Goal: Check status: Check status

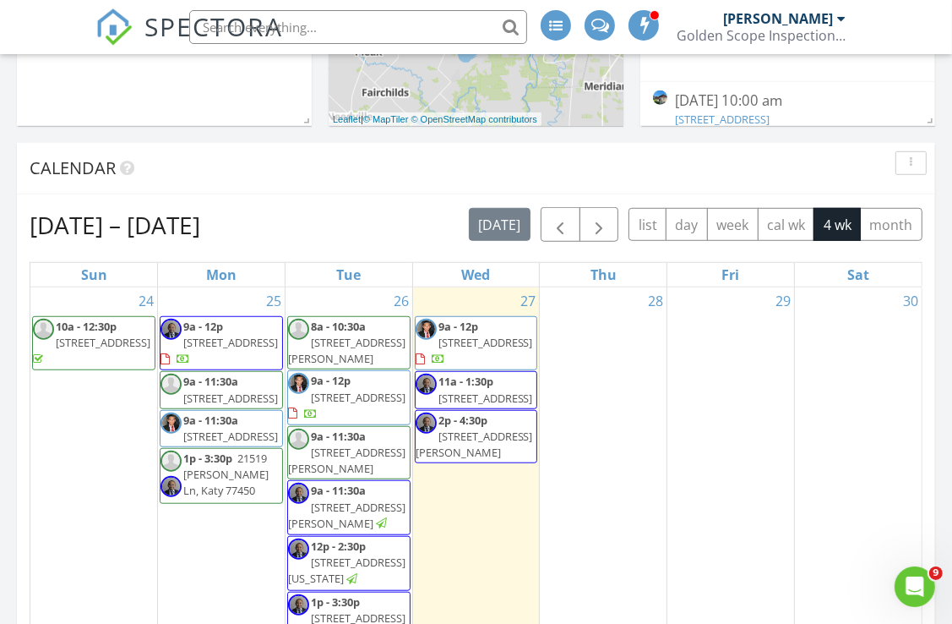
scroll to position [1014, 0]
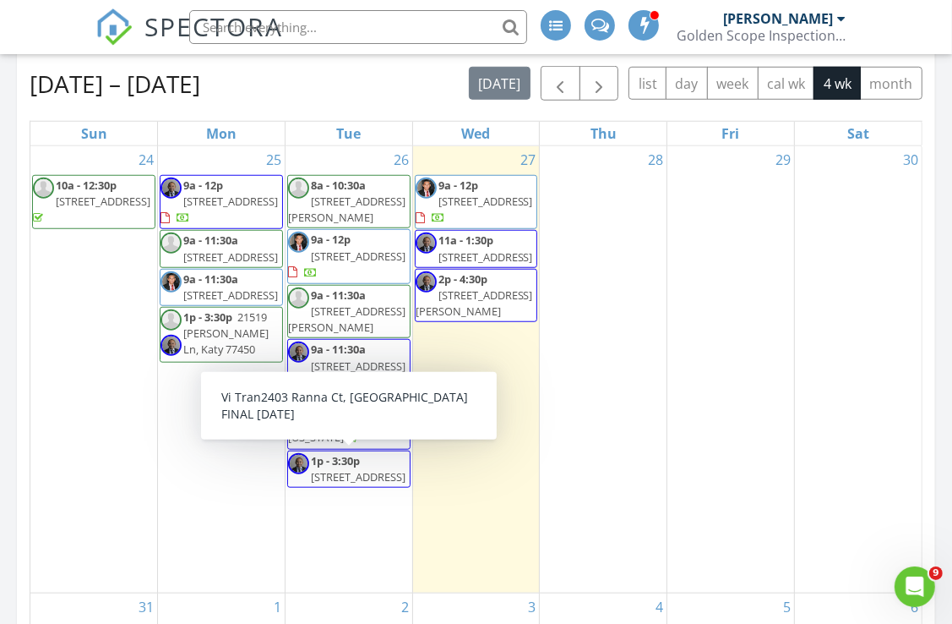
click at [356, 475] on span "2403 Ranna Ct, Sugar Land 77498" at bounding box center [358, 476] width 95 height 15
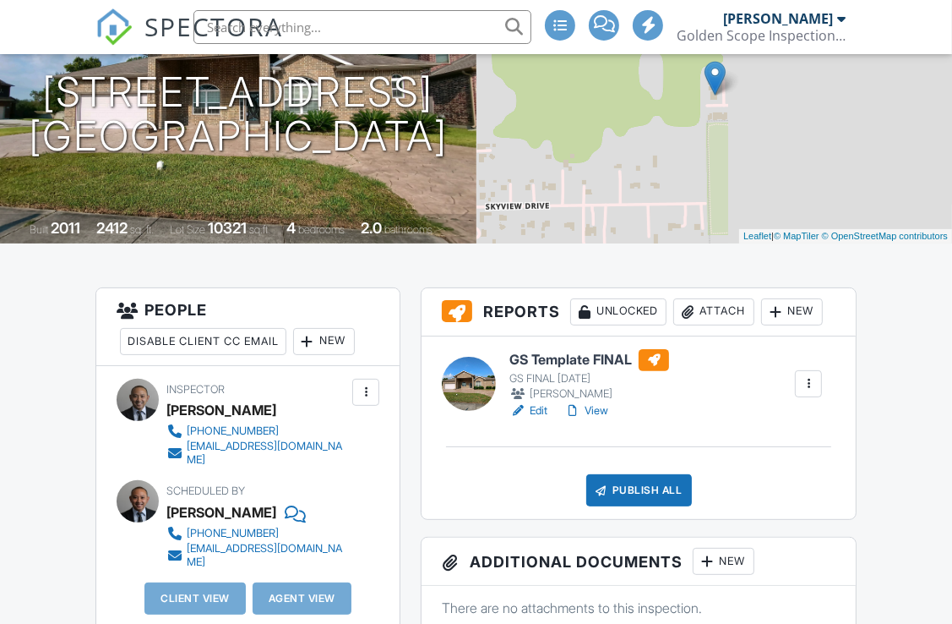
scroll to position [254, 0]
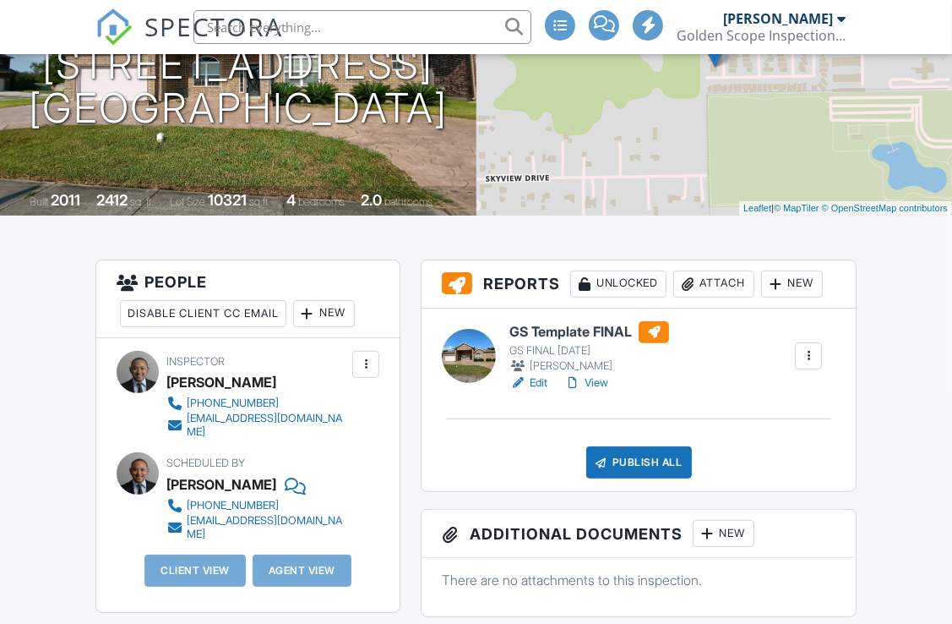
click at [605, 383] on link "View" at bounding box center [587, 382] width 44 height 17
